Goal: Task Accomplishment & Management: Manage account settings

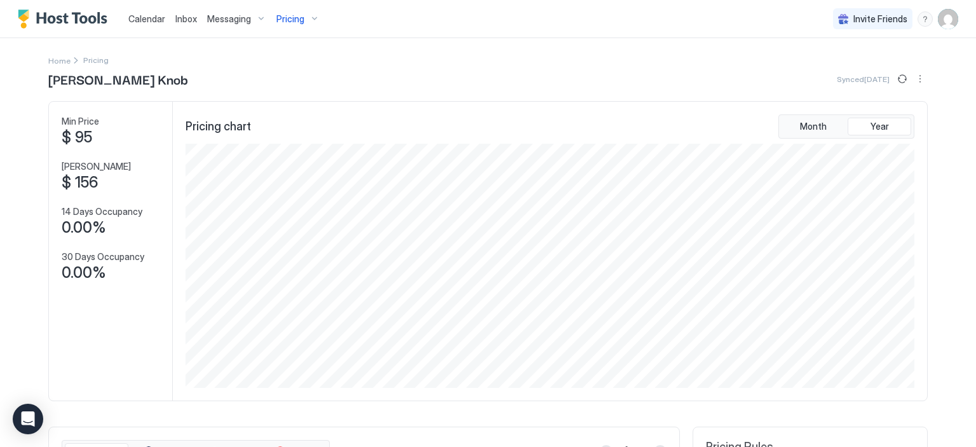
scroll to position [281, 0]
click at [311, 20] on div "Pricing" at bounding box center [297, 19] width 53 height 22
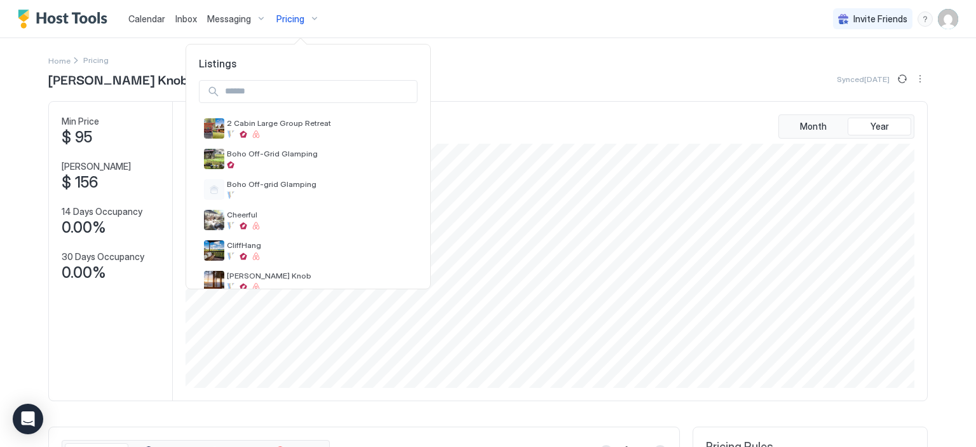
click at [176, 64] on div at bounding box center [488, 223] width 976 height 447
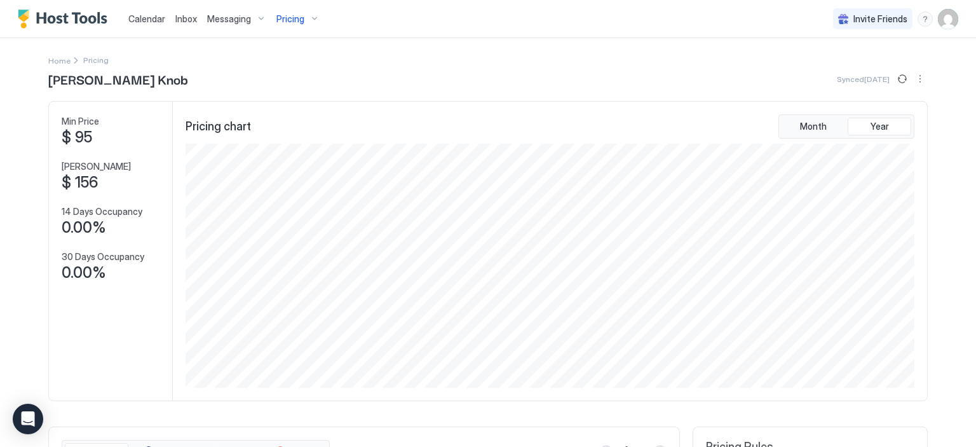
click at [161, 64] on div "Home Pricing" at bounding box center [487, 59] width 879 height 13
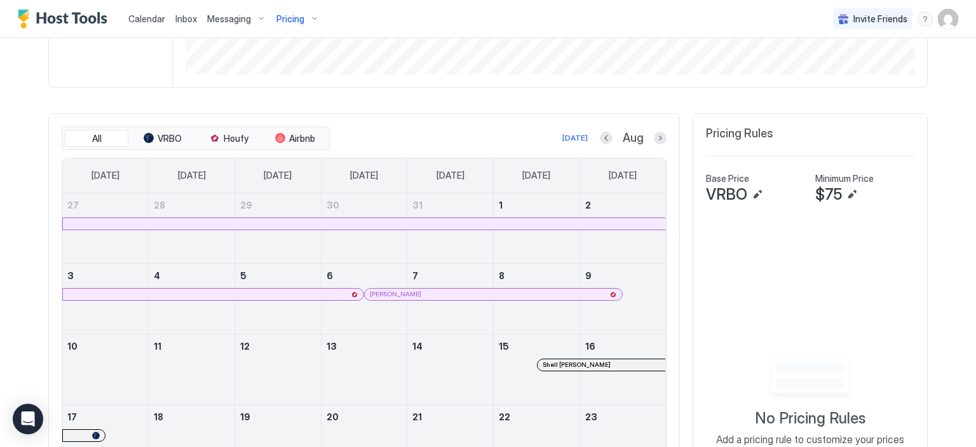
scroll to position [529, 0]
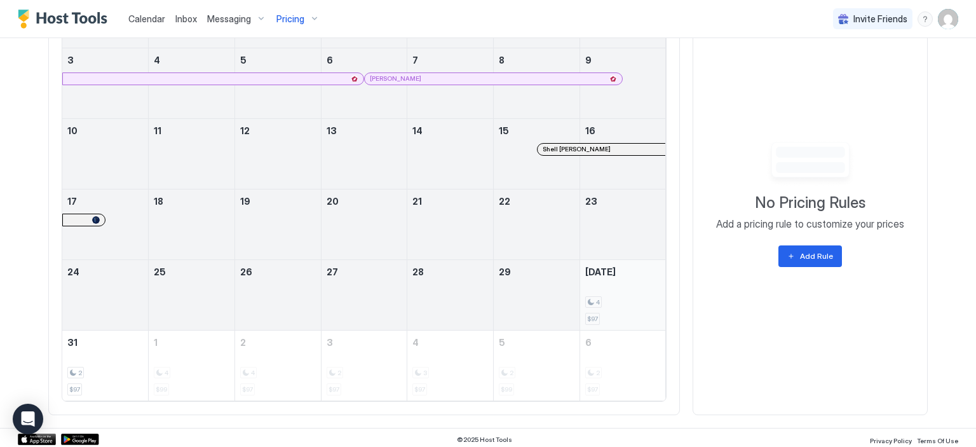
click at [635, 279] on div "4 $97" at bounding box center [623, 295] width 76 height 60
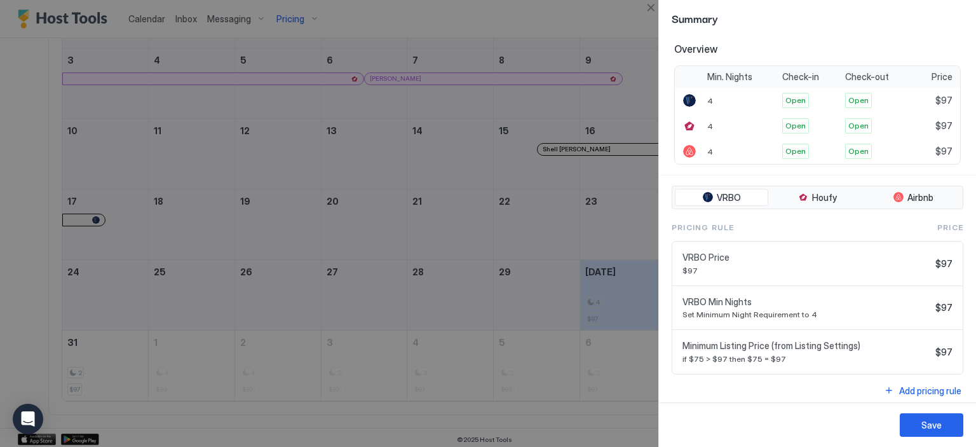
scroll to position [247, 0]
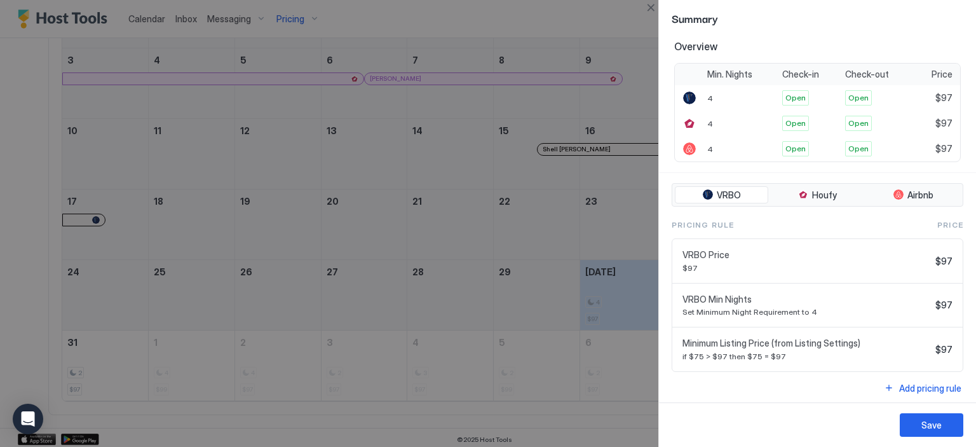
click at [875, 307] on span "Set Minimum Night Requirement to 4" at bounding box center [806, 312] width 248 height 10
click at [285, 18] on div at bounding box center [488, 223] width 976 height 447
click at [649, 10] on button "Close" at bounding box center [650, 7] width 15 height 15
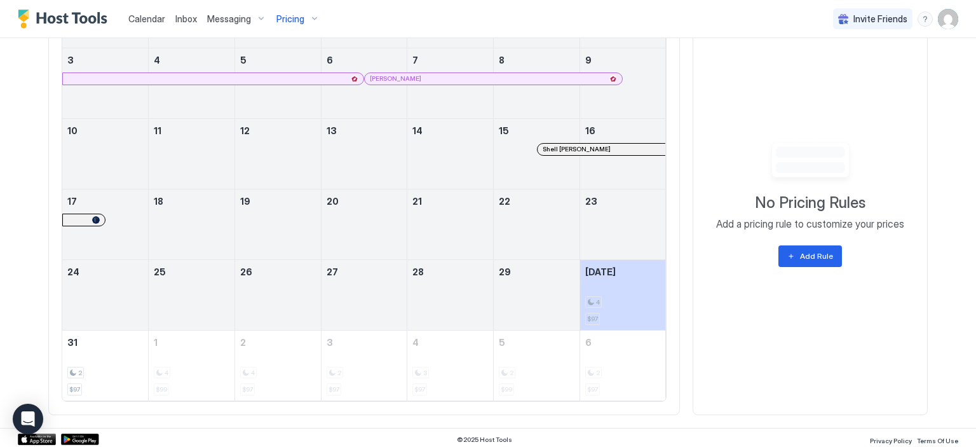
click at [305, 25] on div "Pricing" at bounding box center [297, 19] width 53 height 22
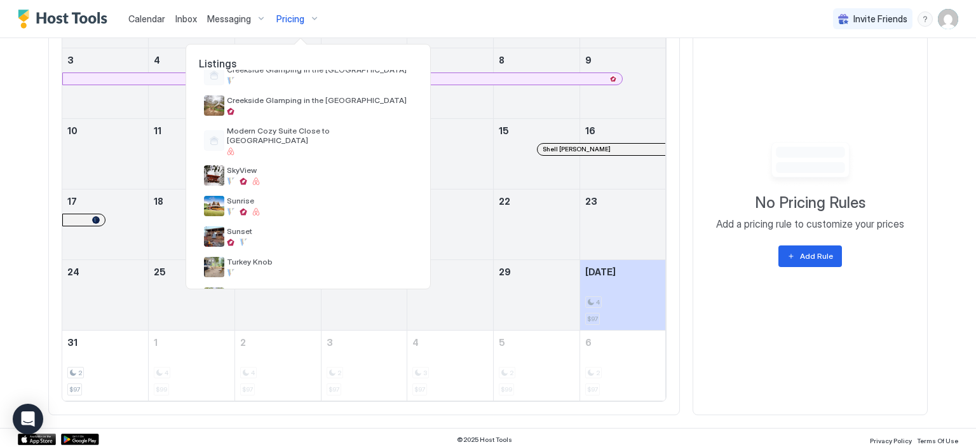
scroll to position [237, 0]
click at [267, 207] on div at bounding box center [320, 211] width 186 height 8
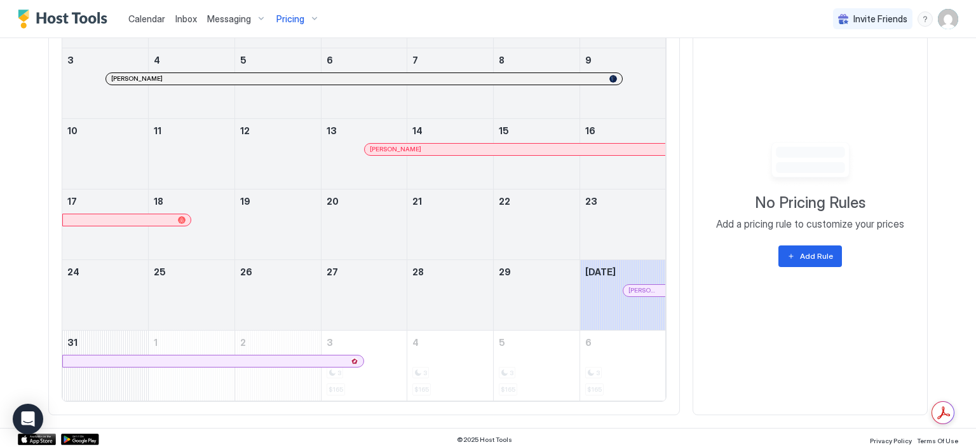
click at [623, 287] on div "[PERSON_NAME]" at bounding box center [644, 290] width 42 height 8
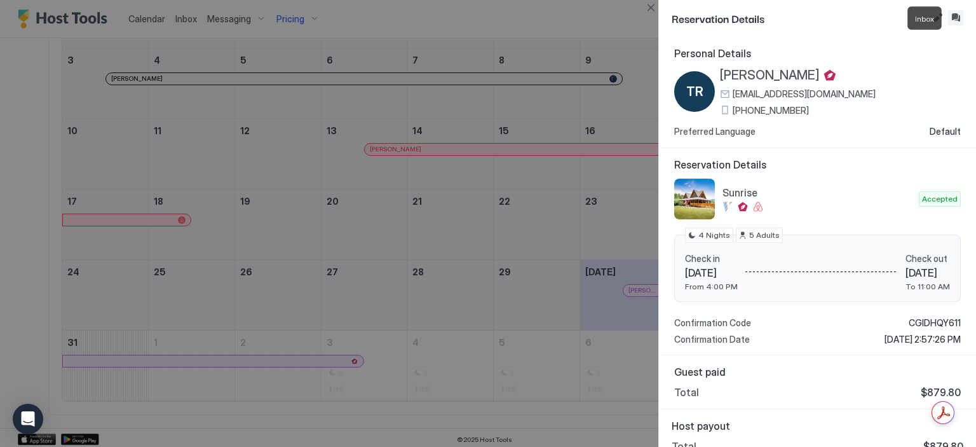
click at [954, 15] on button "Inbox" at bounding box center [955, 17] width 15 height 15
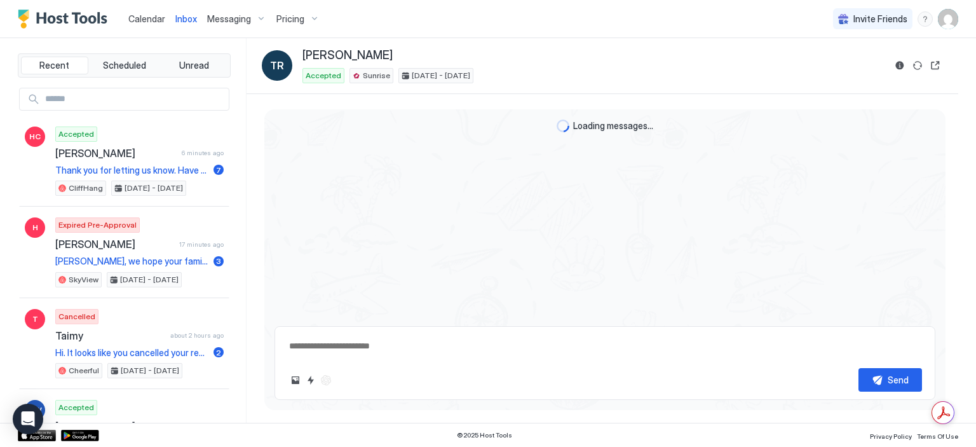
scroll to position [1019, 0]
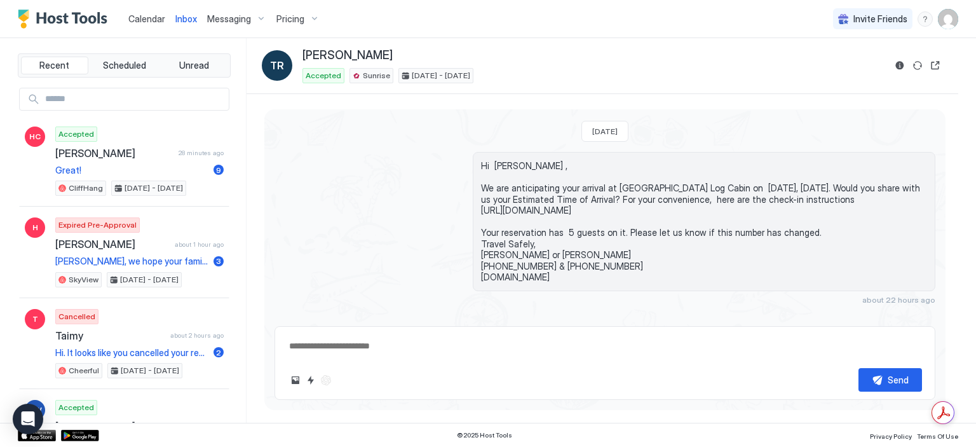
type textarea "*"
